Goal: Use online tool/utility: Utilize a website feature to perform a specific function

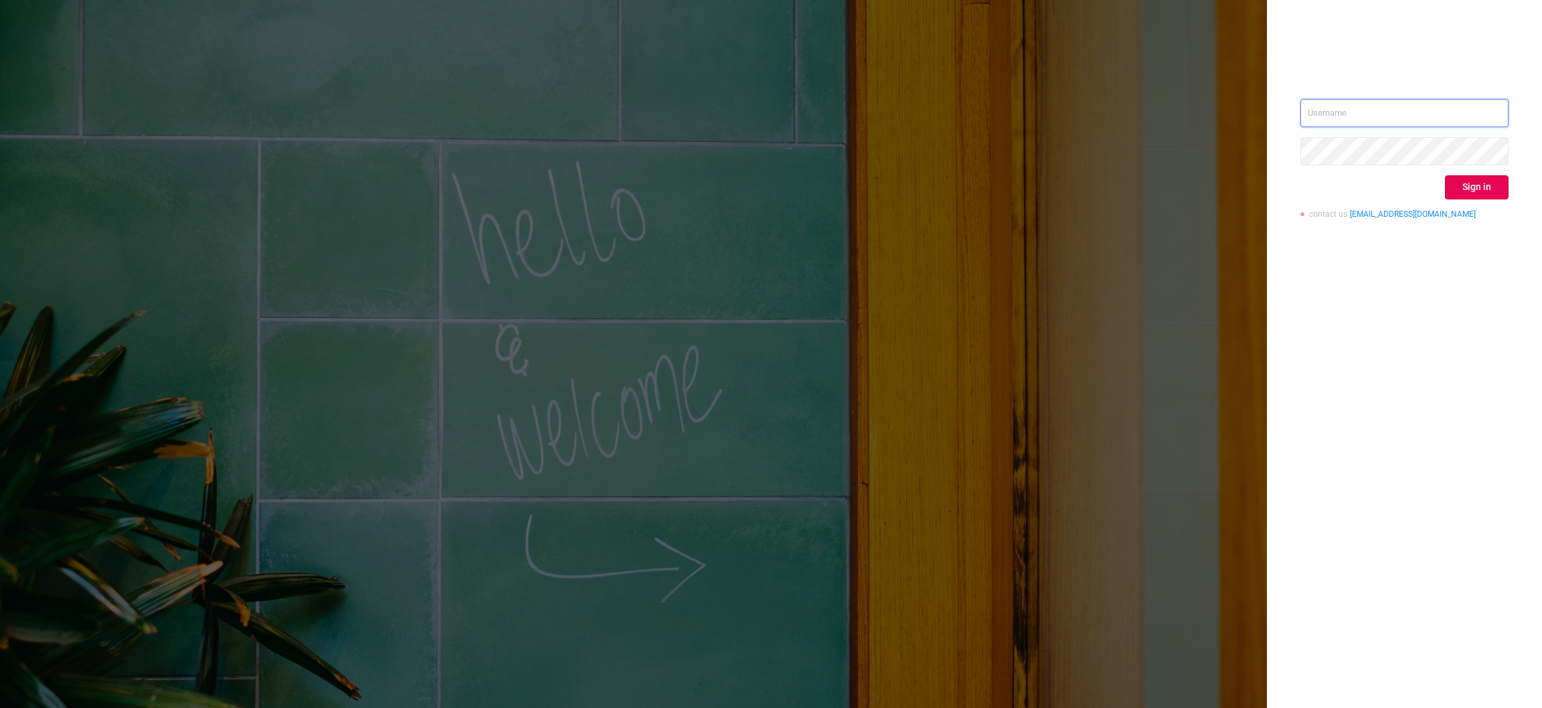
click at [1382, 110] on input "text" at bounding box center [1404, 113] width 208 height 28
type input "[EMAIL_ADDRESS][DOMAIN_NAME]"
click at [1472, 184] on button "Sign in" at bounding box center [1477, 187] width 64 height 24
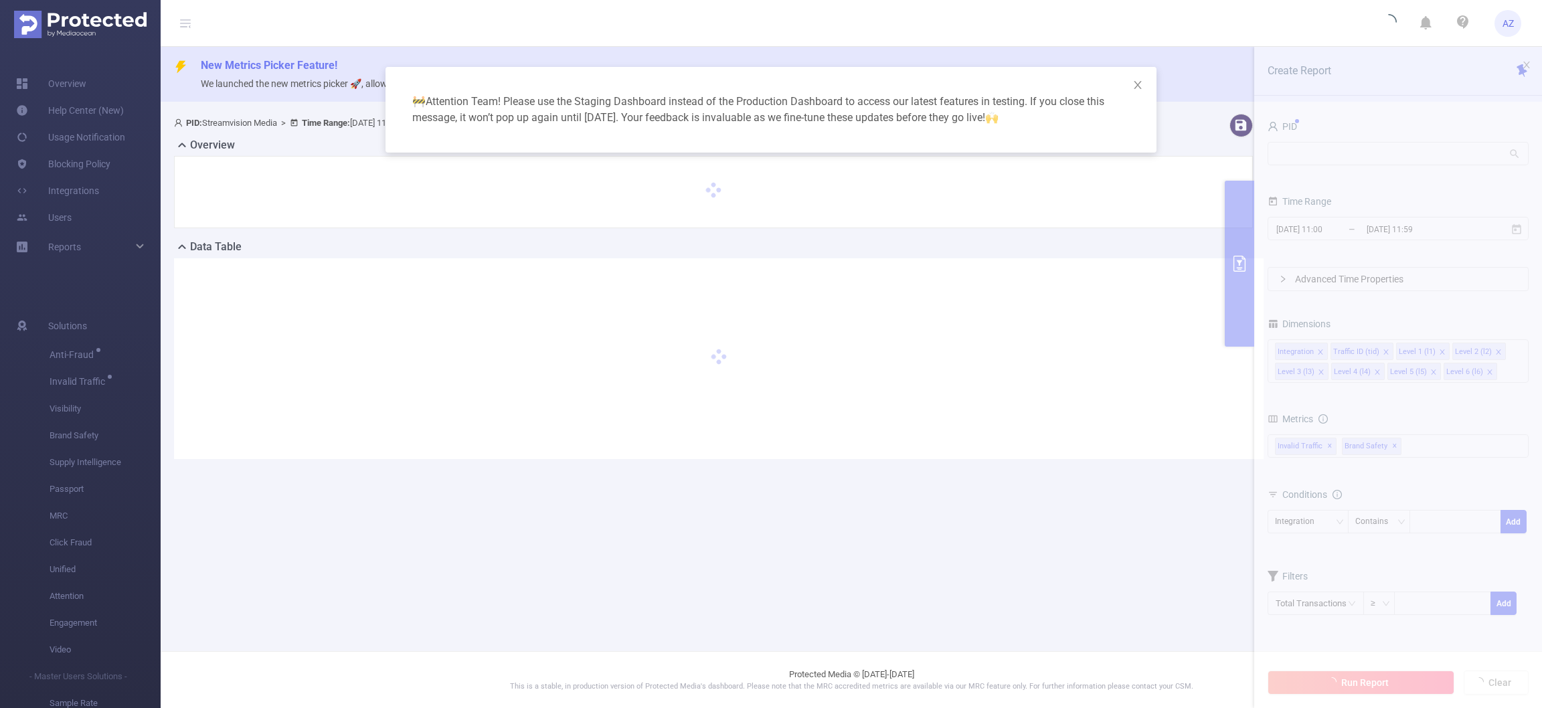
click at [1344, 158] on div "🚧 Attention Team! Please use the Staging Dashboard instead of the Production Da…" at bounding box center [771, 354] width 1542 height 708
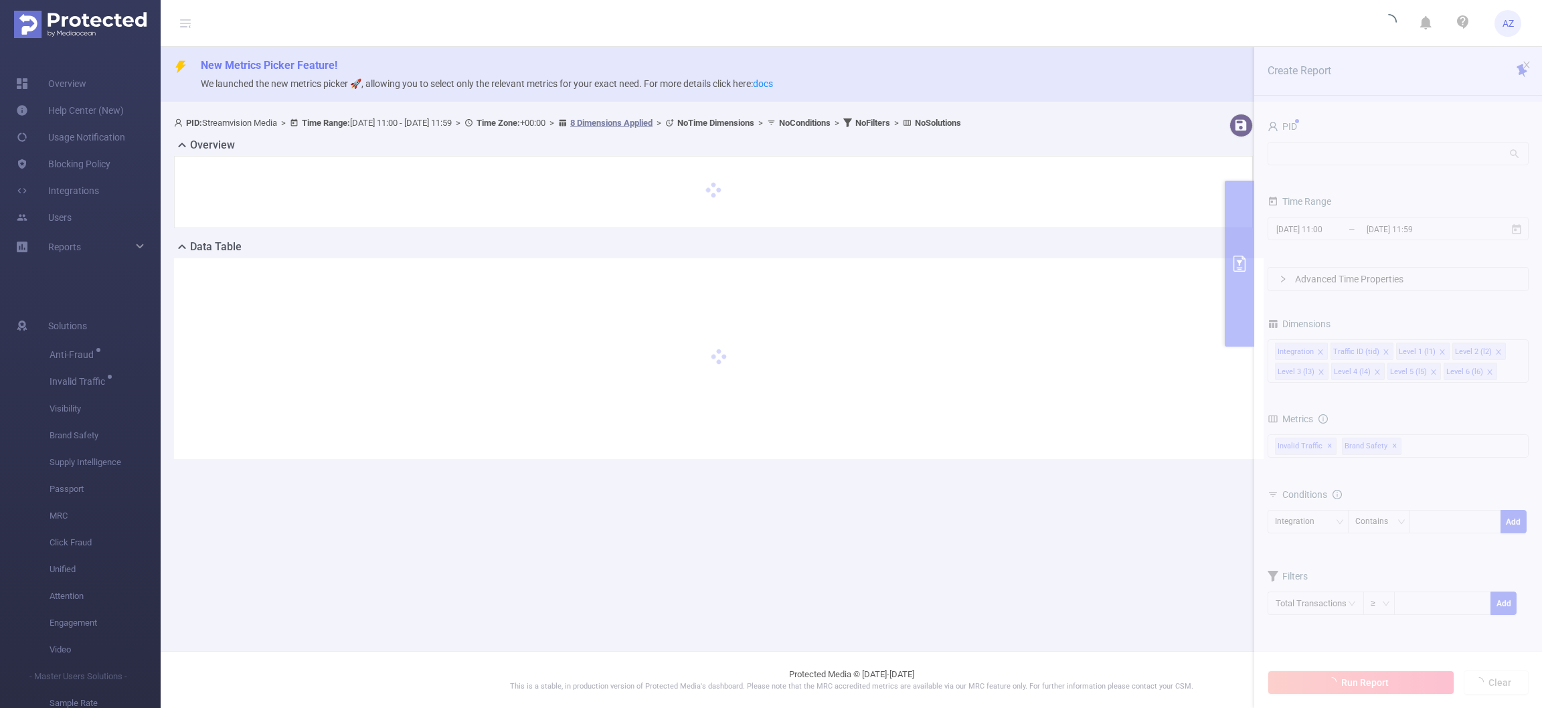
click at [1342, 155] on section "PID: Streamvision Media > Time Range: [DATE] 11:00 - [DATE] 11:59 > Time Zone: …" at bounding box center [851, 296] width 1381 height 377
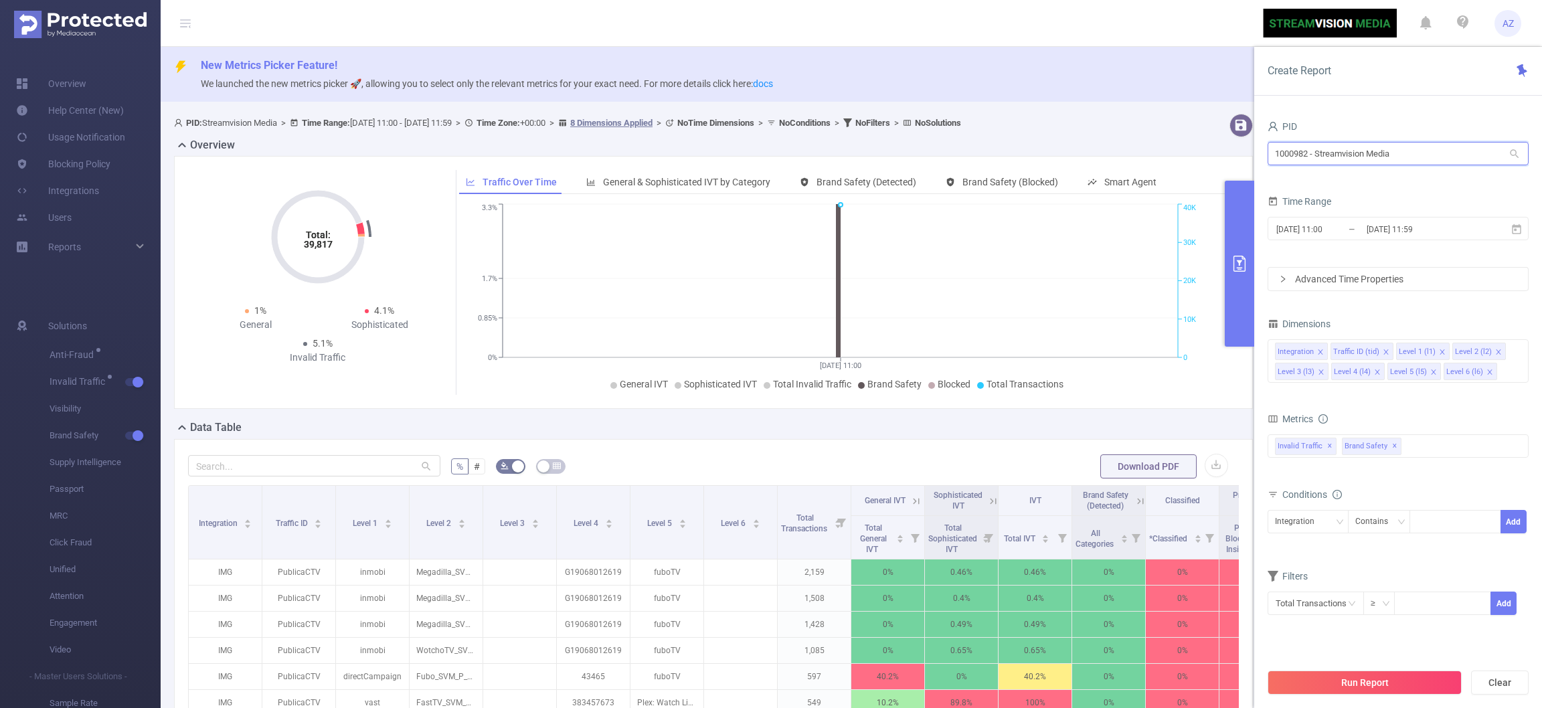
drag, startPoint x: 1412, startPoint y: 147, endPoint x: 1103, endPoint y: 154, distance: 309.9
click at [1103, 154] on section "PID: Streamvision Media > Time Range: [DATE] 11:00 - [DATE] 11:59 > Time Zone: …" at bounding box center [851, 543] width 1381 height 870
type input "demo"
click at [1297, 195] on li "1000001 - Demo 0" at bounding box center [1397, 202] width 261 height 21
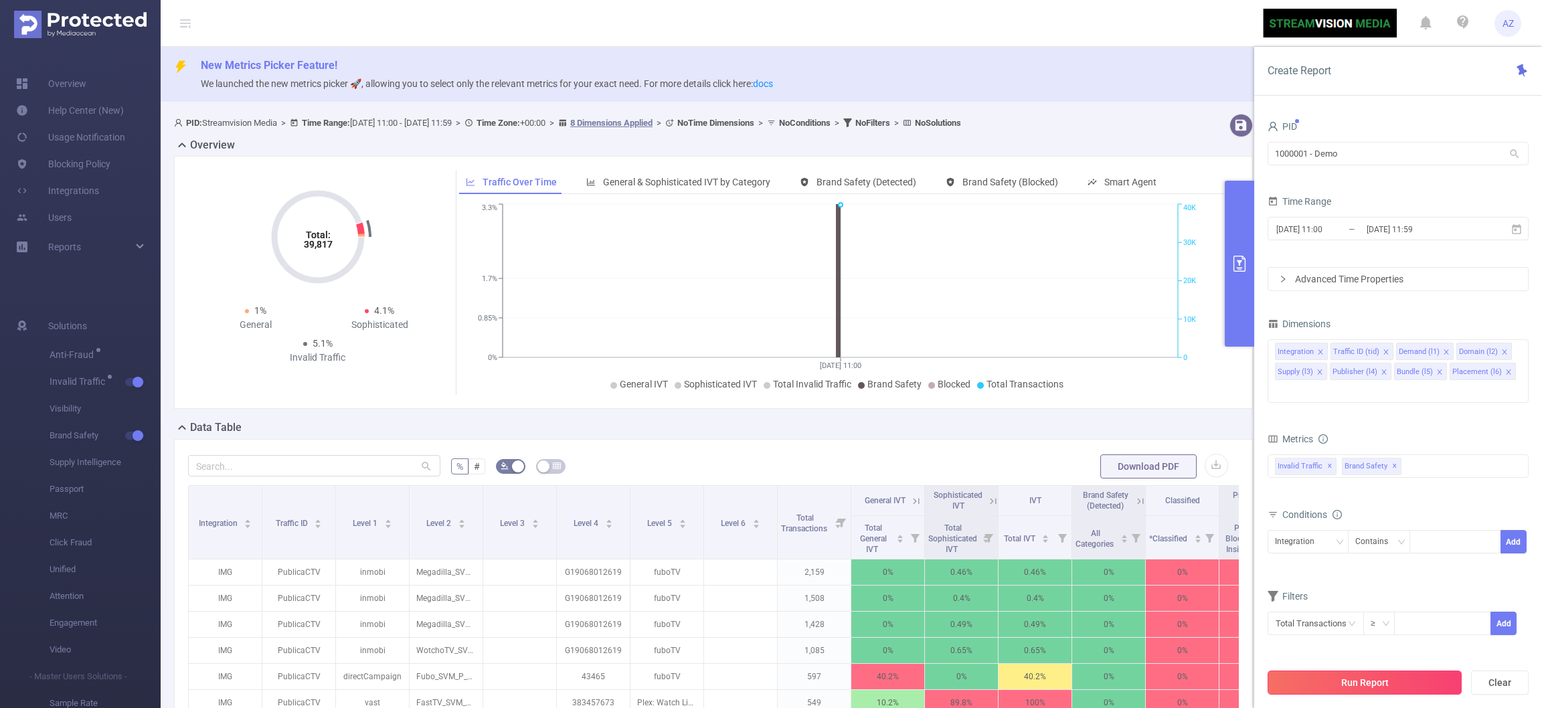
click at [1336, 678] on button "Run Report" at bounding box center [1364, 682] width 194 height 24
